Goal: Information Seeking & Learning: Learn about a topic

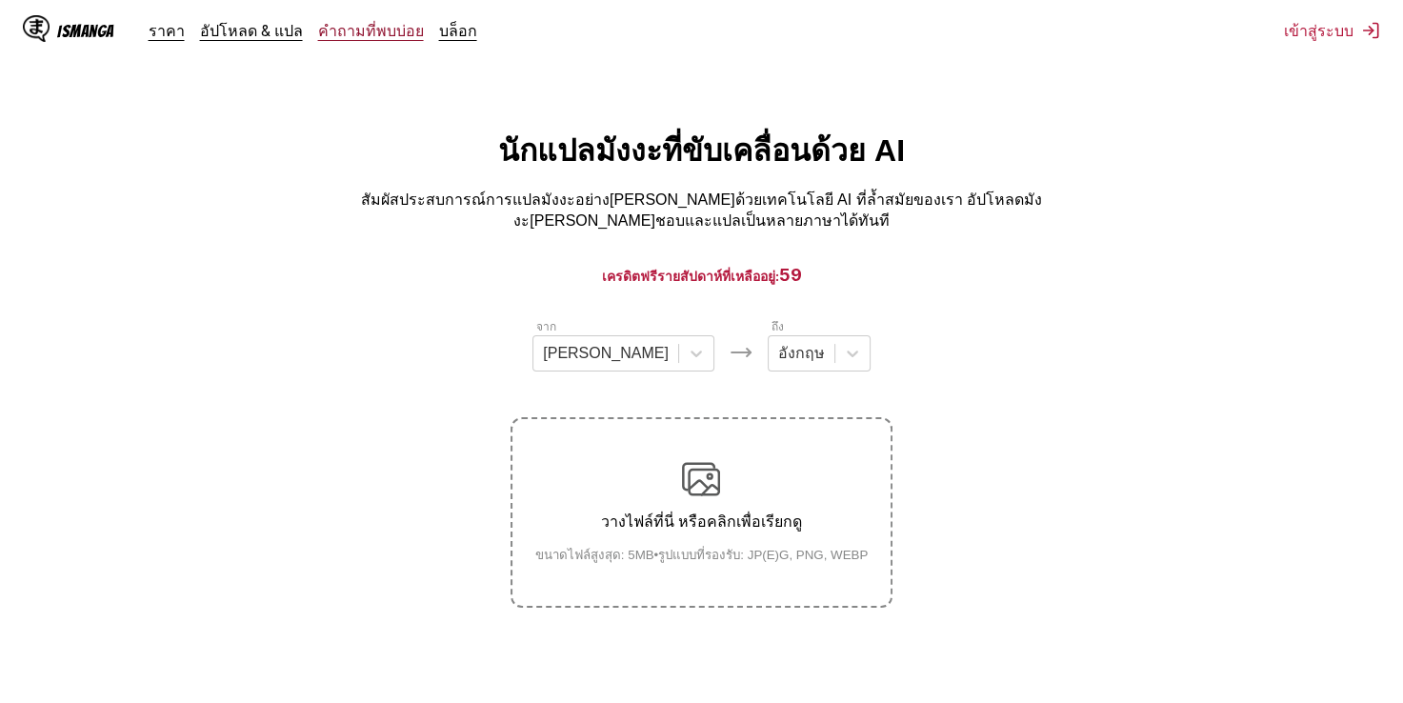
click at [348, 32] on link "คำถามที่พบบ่อย" at bounding box center [371, 30] width 106 height 19
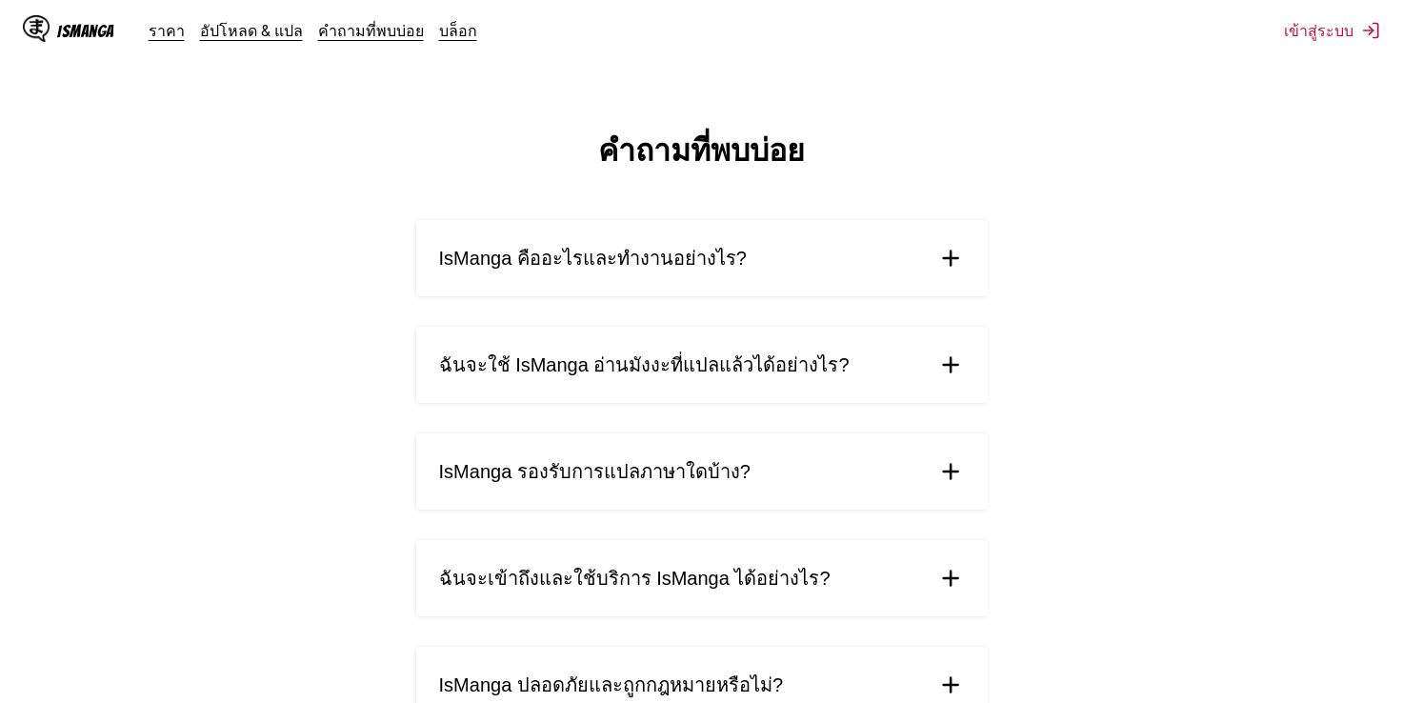
click at [941, 351] on img at bounding box center [951, 365] width 29 height 29
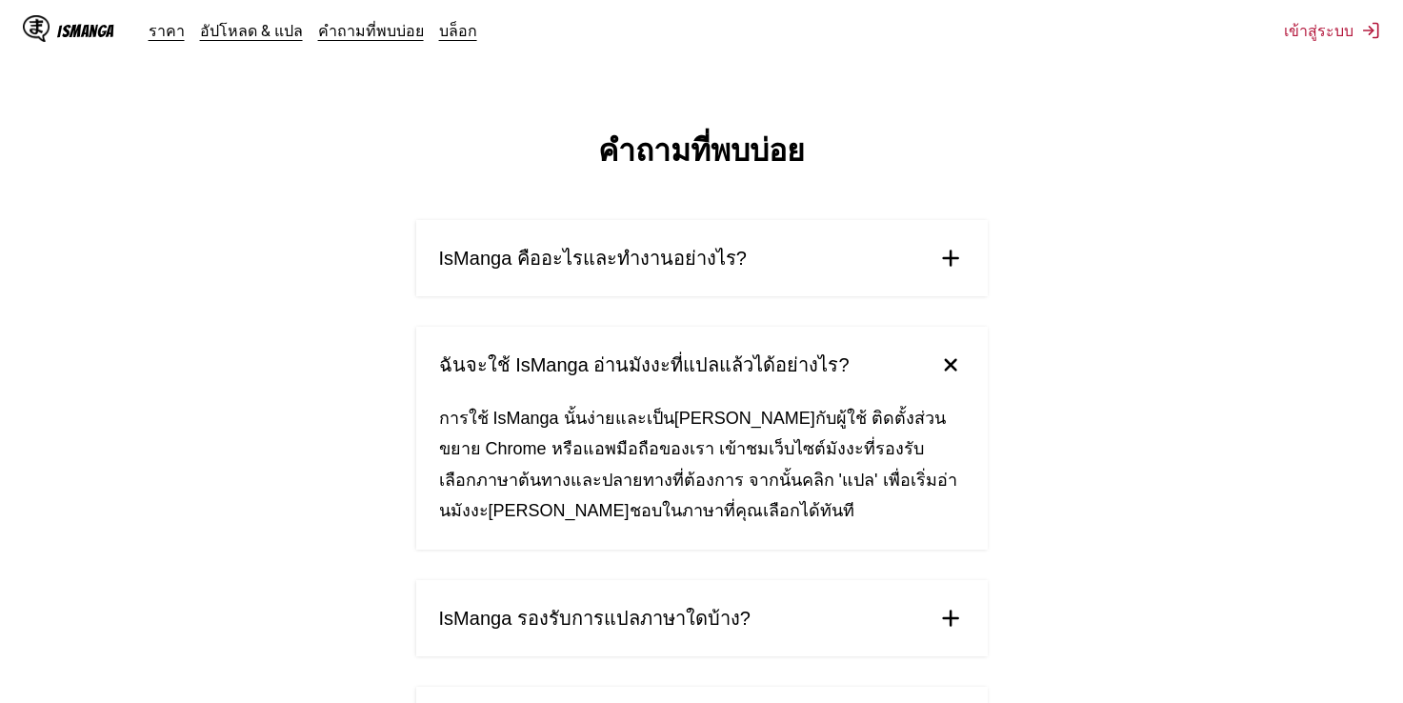
click at [941, 345] on img at bounding box center [950, 365] width 40 height 40
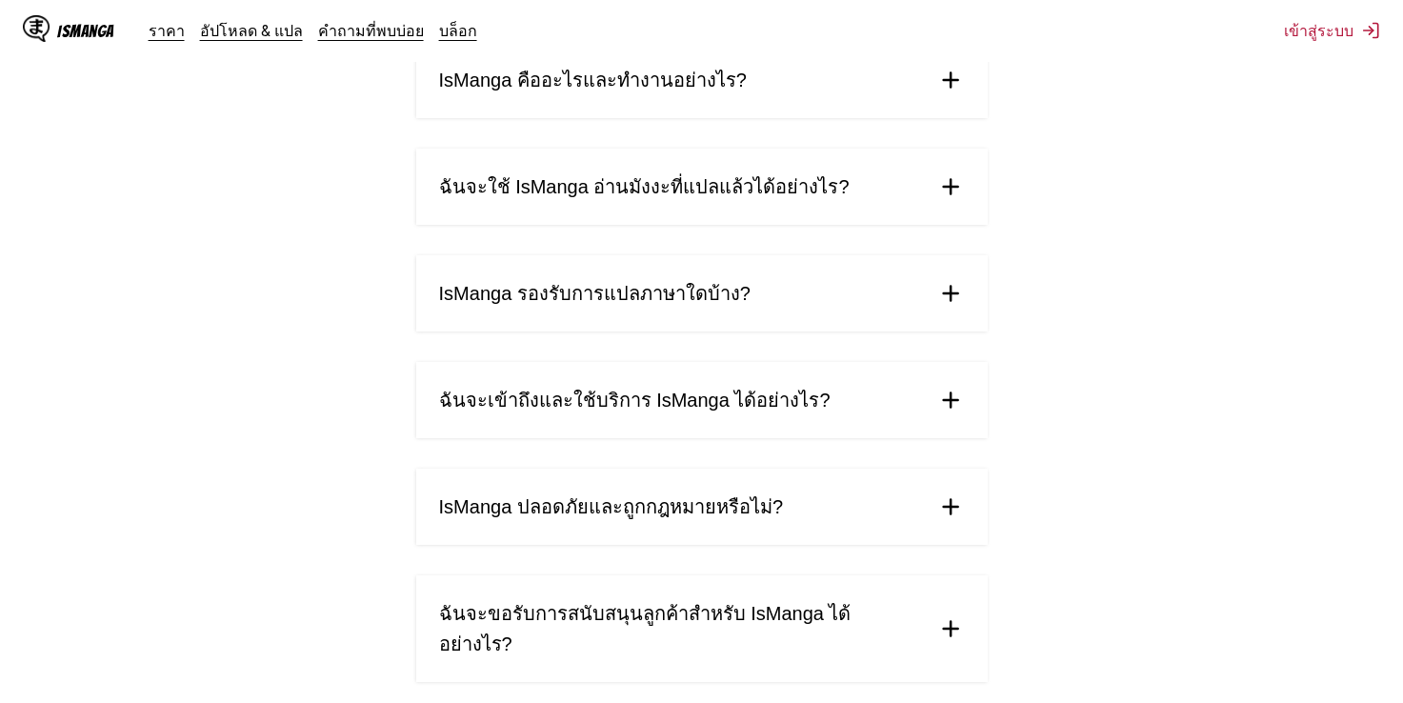
scroll to position [191, 0]
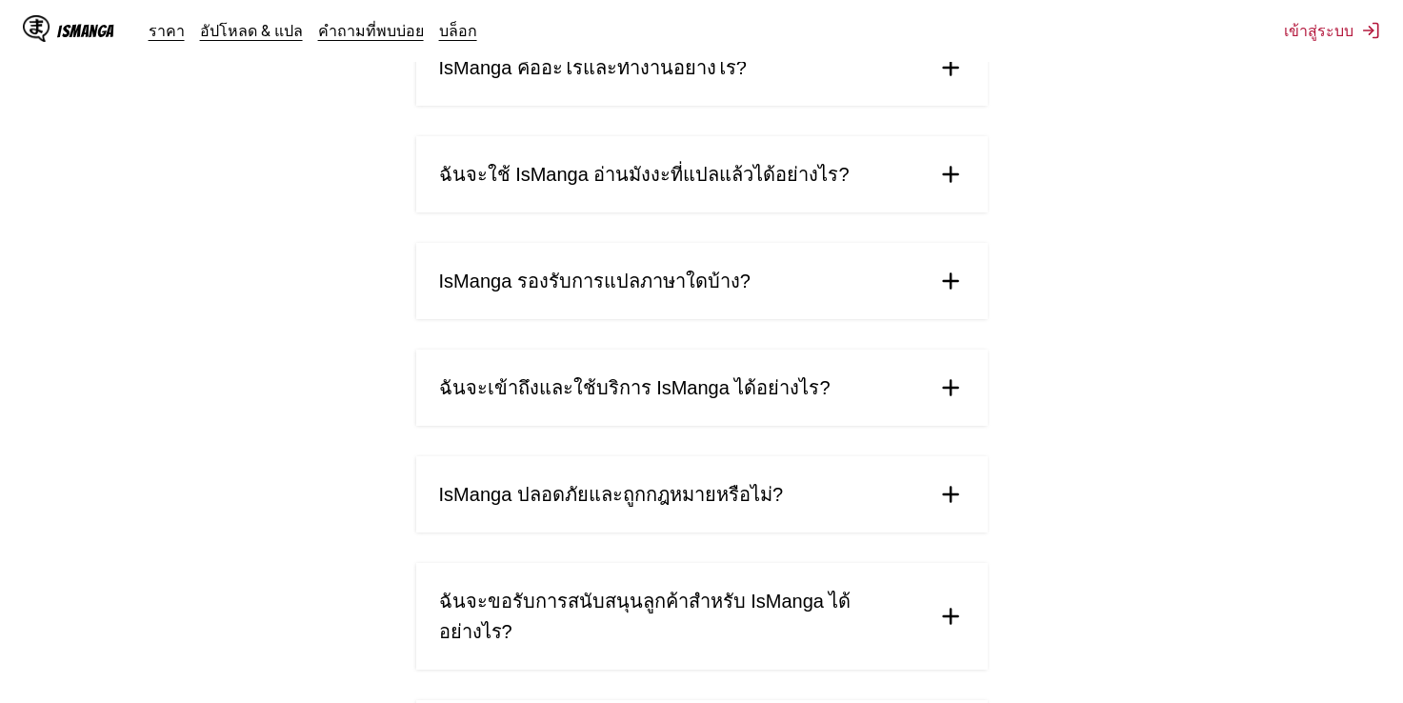
click at [968, 467] on summary "IsManga ปลอดภัยและถูกกฎหมายหรือไม่?" at bounding box center [702, 494] width 572 height 76
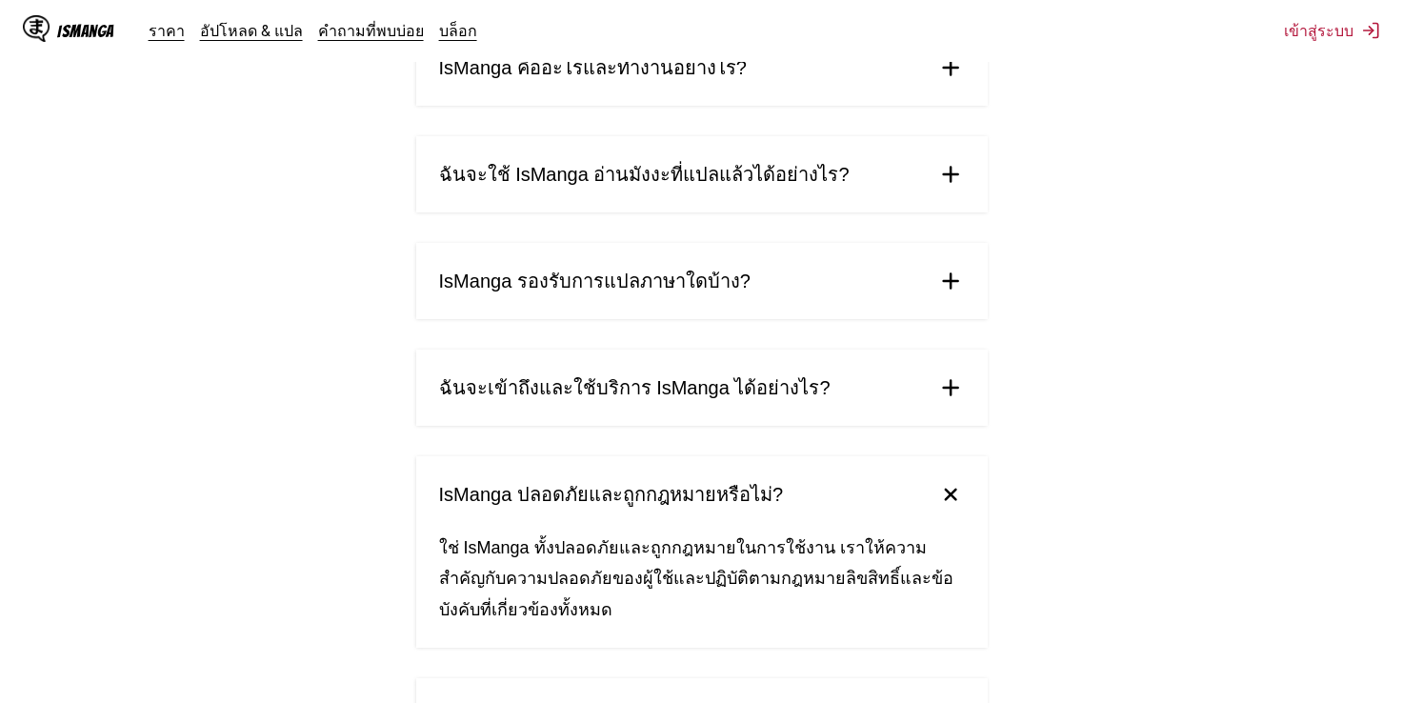
click at [968, 467] on summary "IsManga ปลอดภัยและถูกกฎหมายหรือไม่?" at bounding box center [702, 494] width 572 height 76
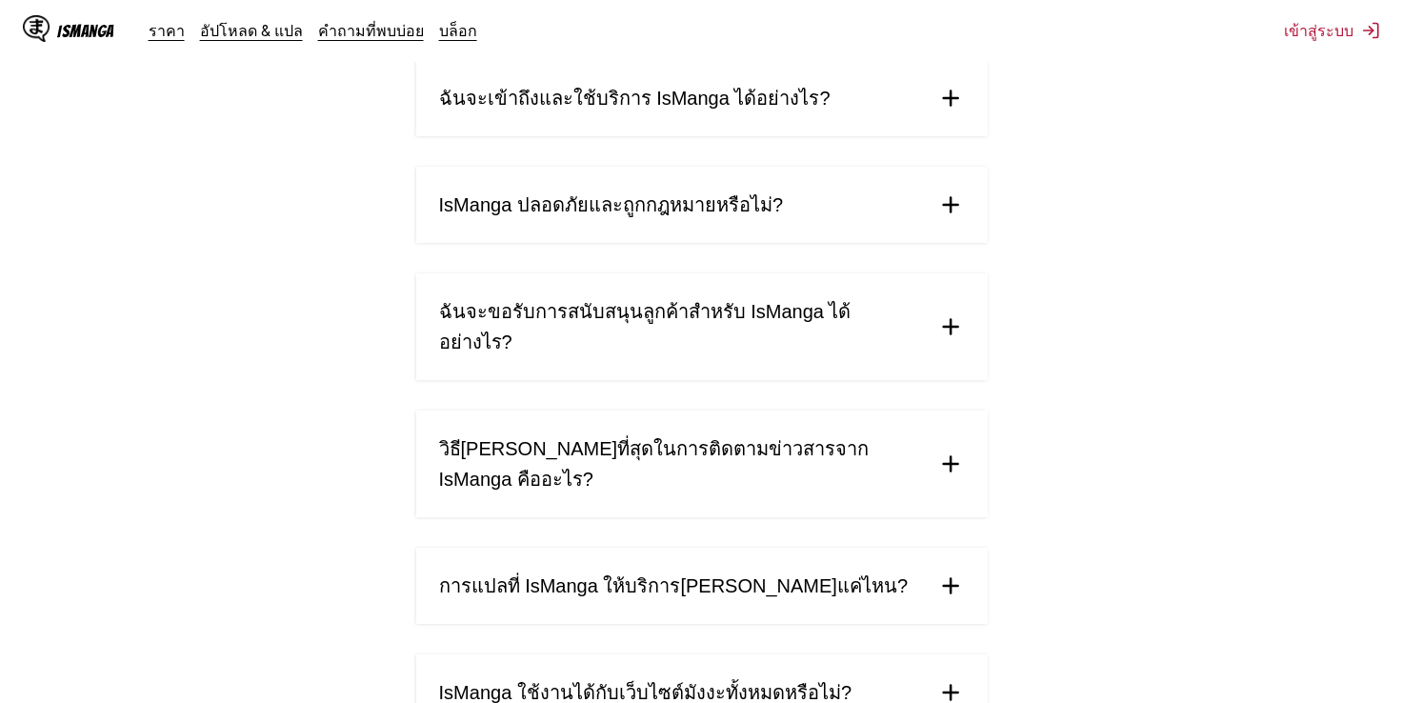
scroll to position [572, 0]
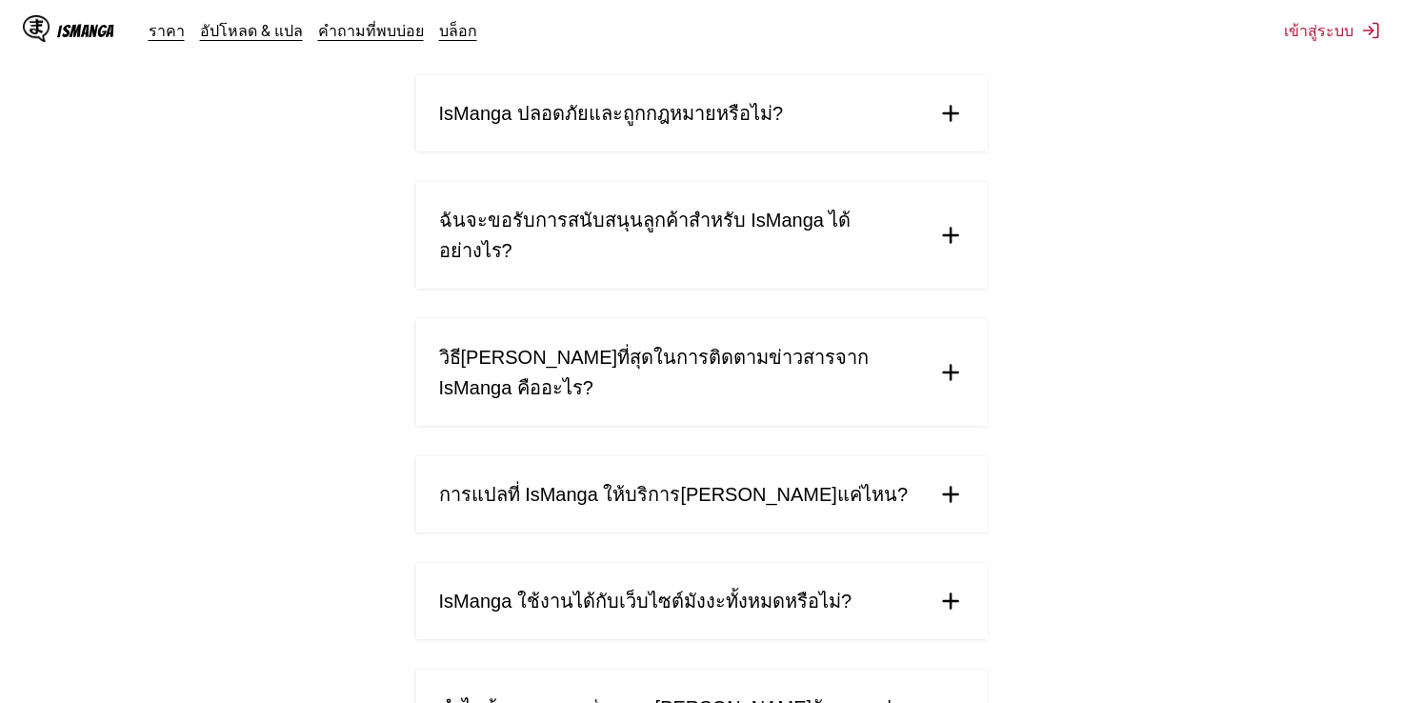
click at [951, 456] on summary "การแปลที่ IsManga ให้บริการ[PERSON_NAME]แค่ไหน?" at bounding box center [702, 494] width 572 height 76
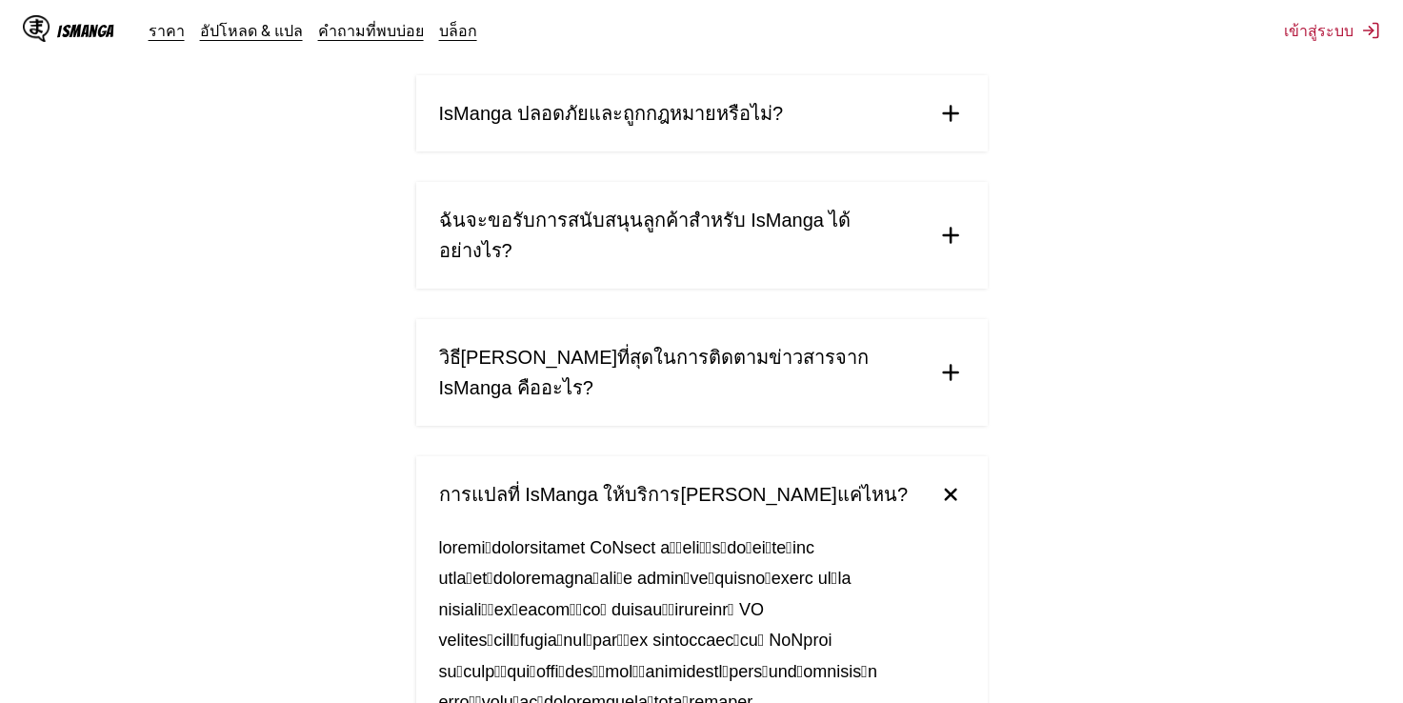
click at [951, 474] on img at bounding box center [950, 494] width 40 height 40
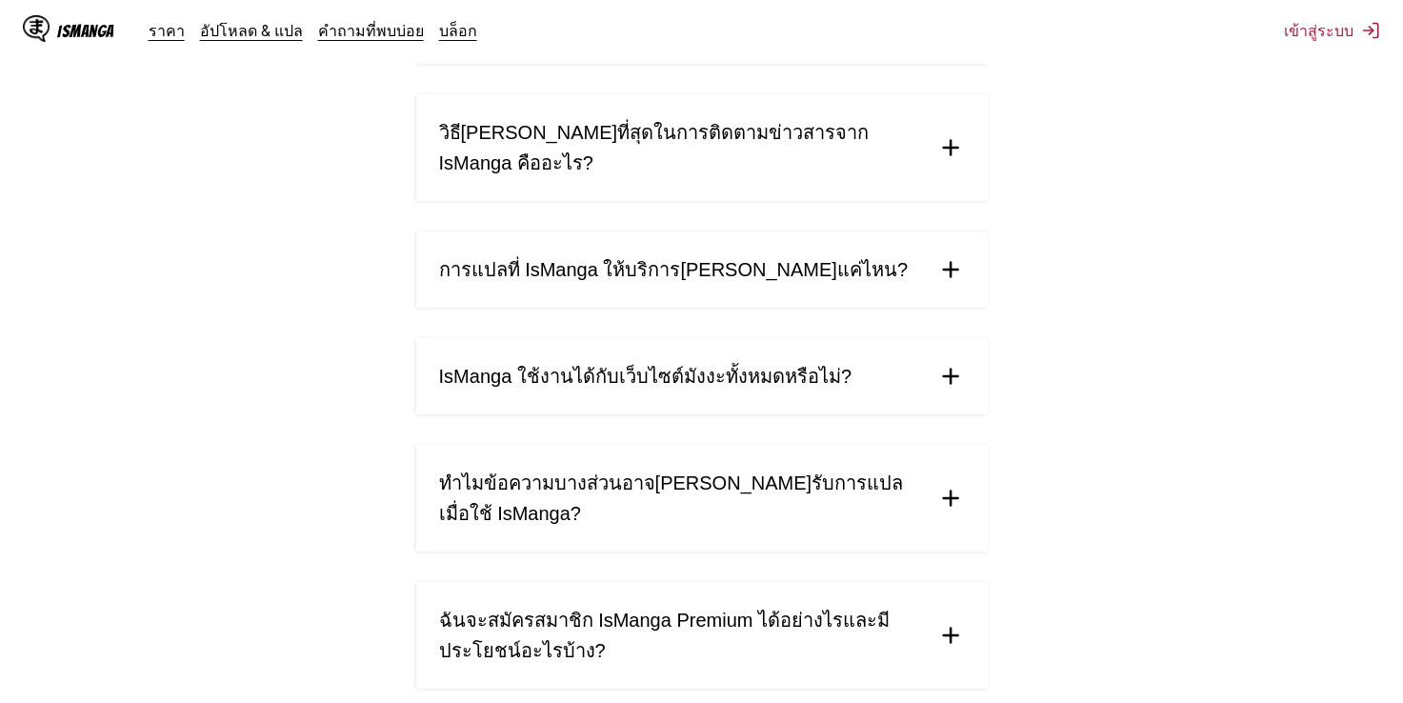
scroll to position [934, 0]
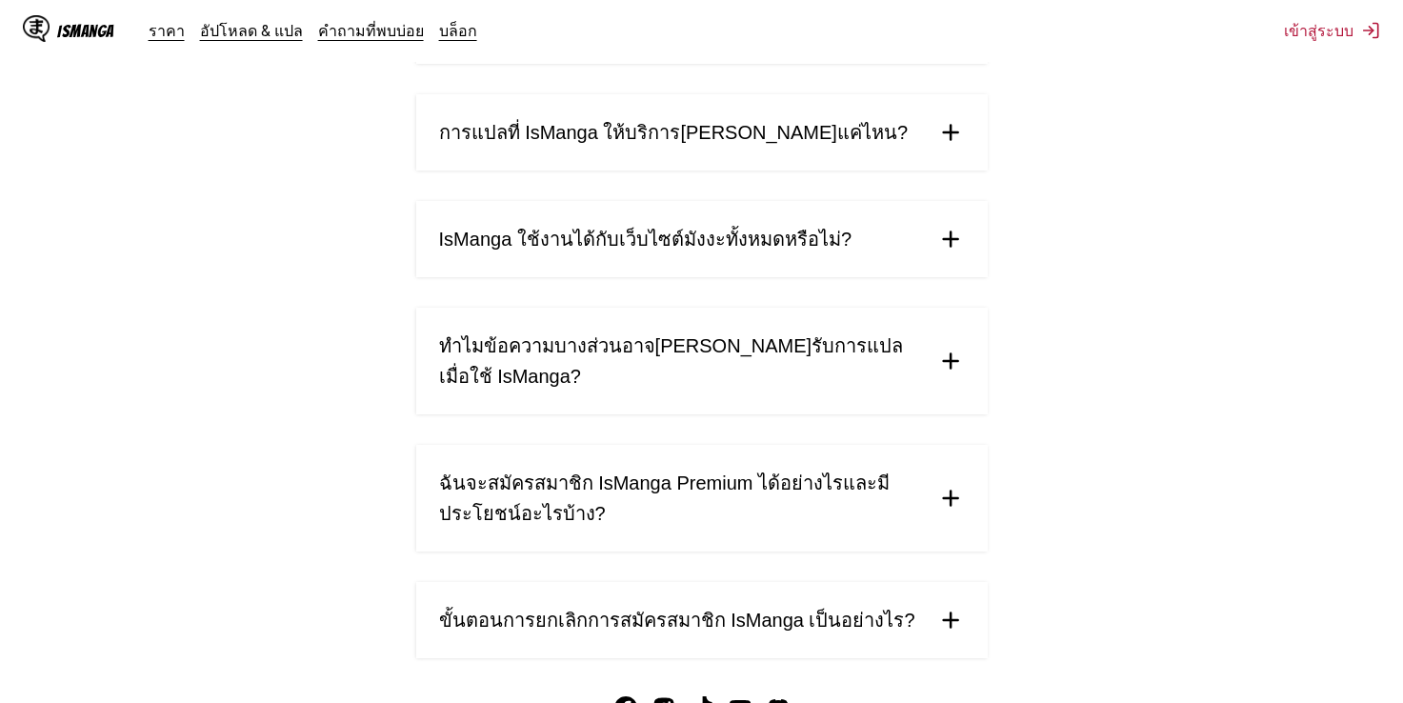
click at [950, 484] on img at bounding box center [951, 498] width 29 height 29
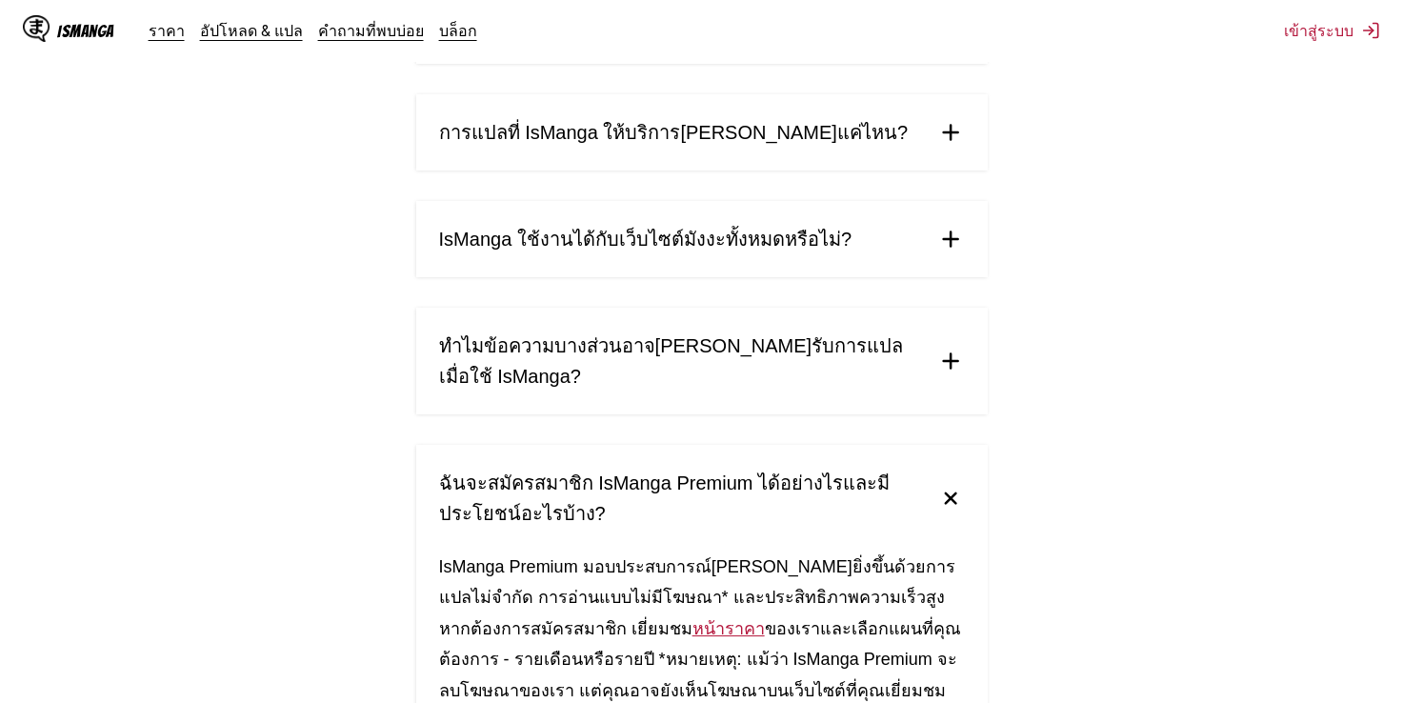
click at [950, 478] on img at bounding box center [950, 498] width 40 height 40
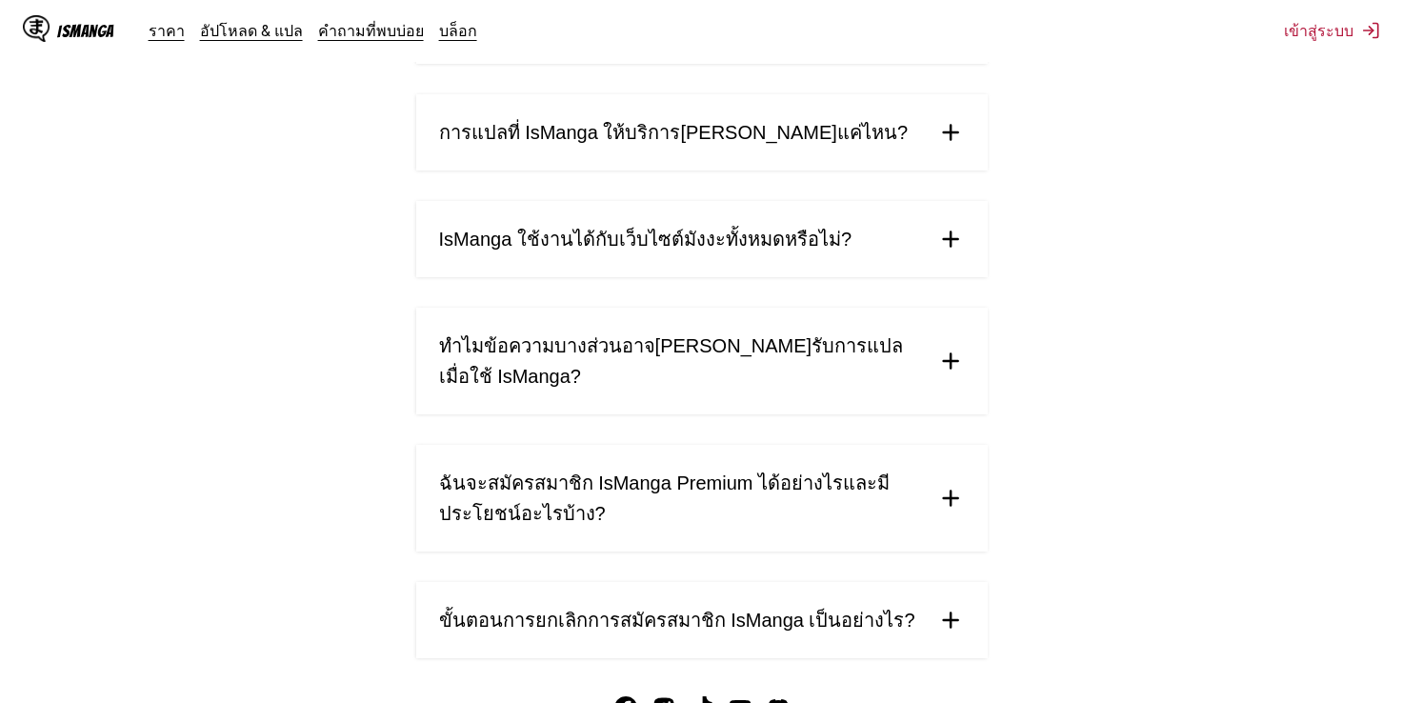
click at [947, 606] on img at bounding box center [951, 620] width 29 height 29
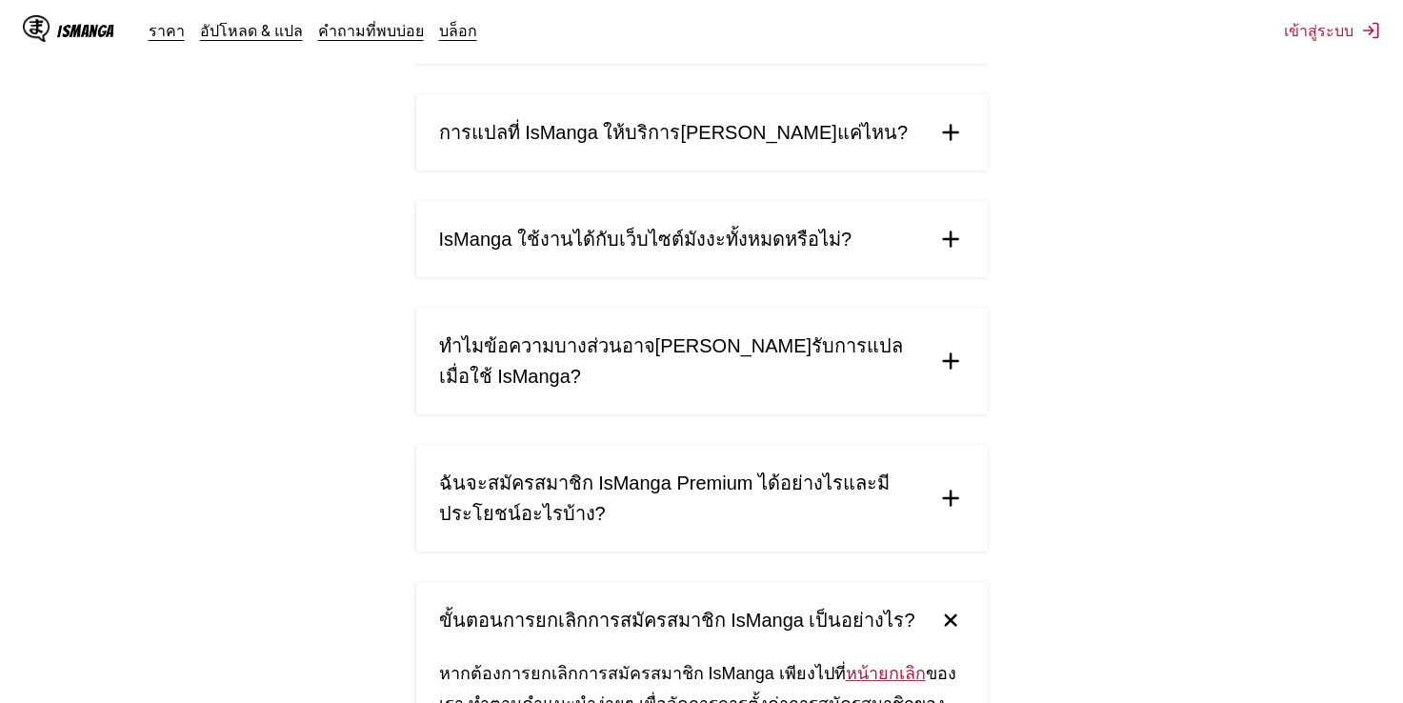
click at [947, 600] on img at bounding box center [950, 620] width 40 height 40
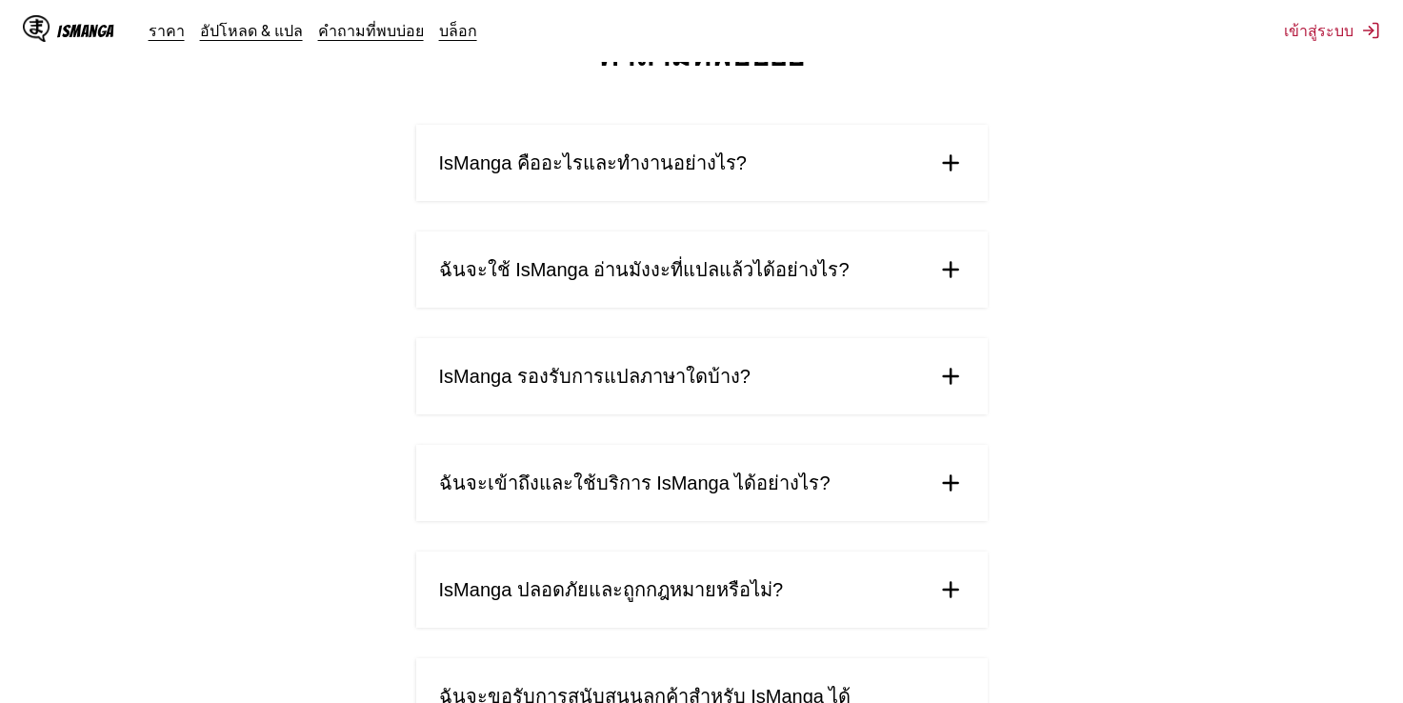
scroll to position [0, 0]
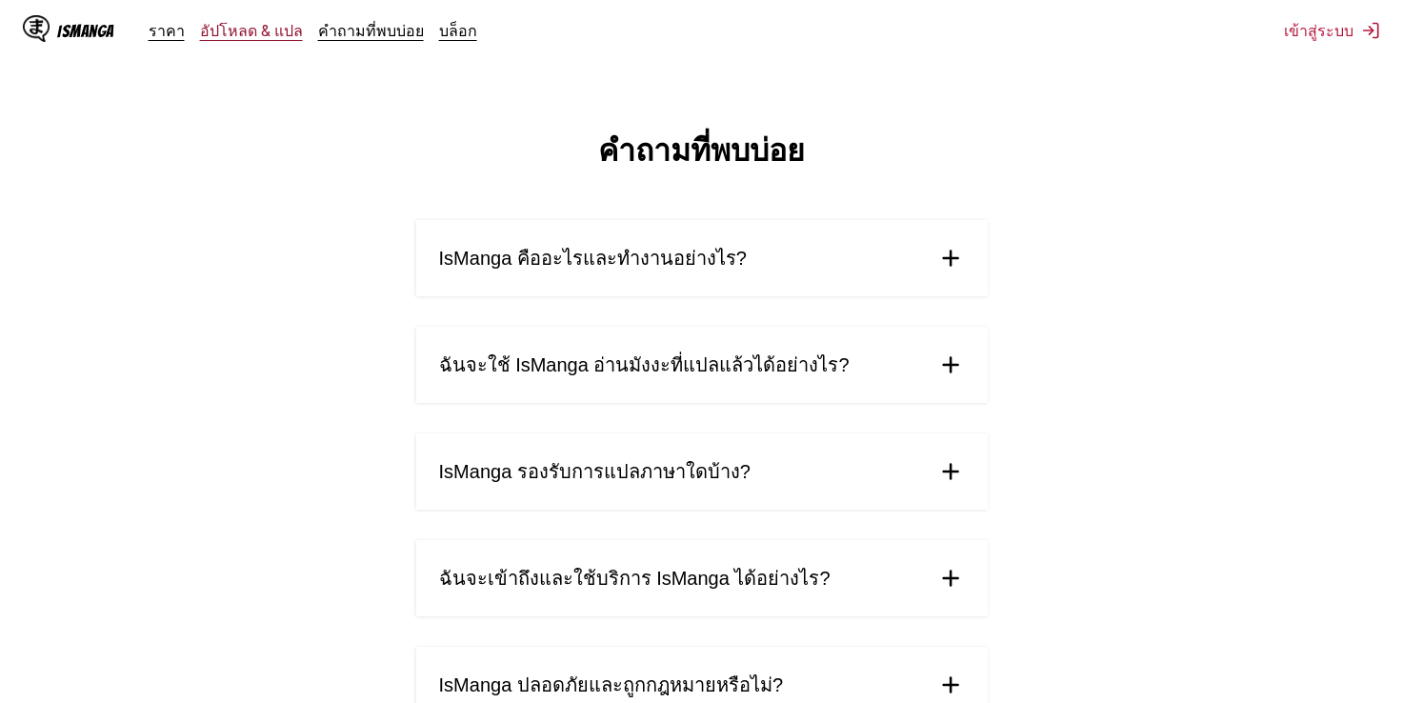
click at [225, 30] on link "อัปโหลด & แปล" at bounding box center [251, 30] width 103 height 19
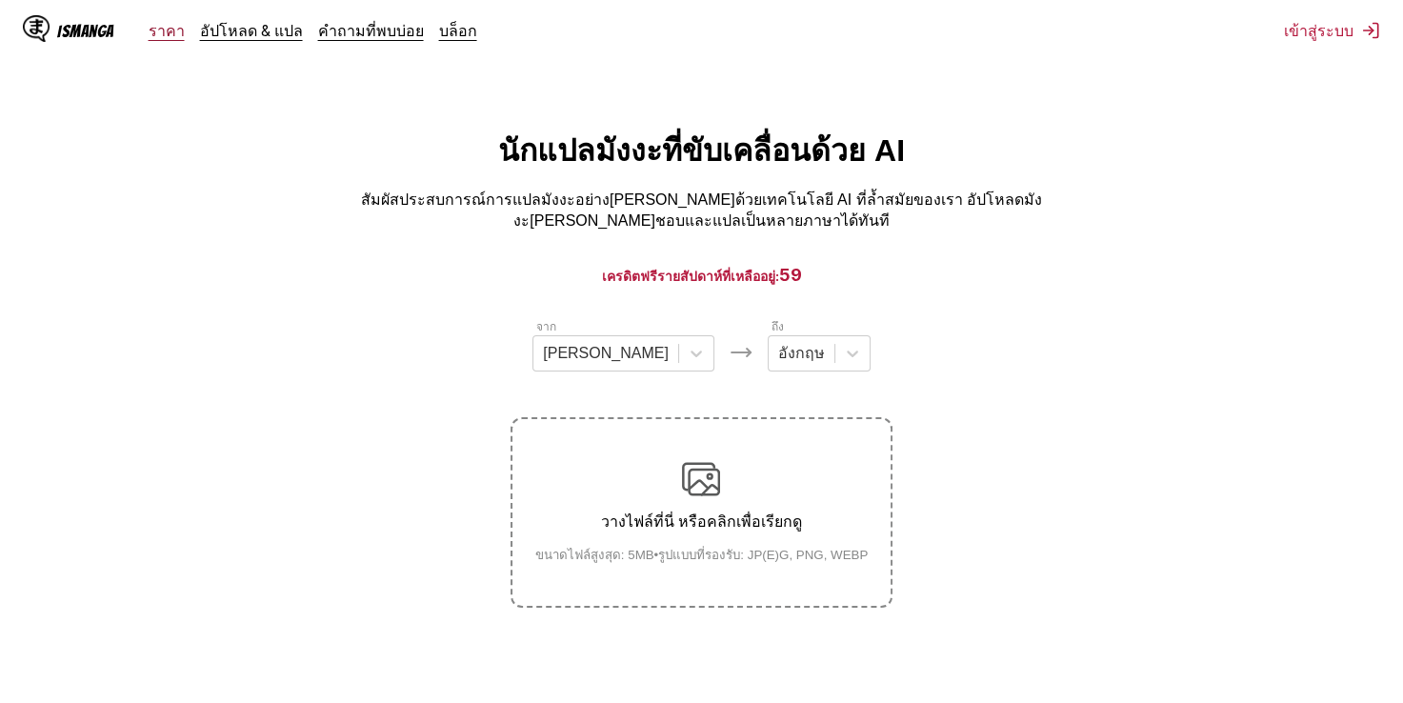
click at [152, 36] on link "ราคา" at bounding box center [167, 30] width 36 height 19
